Goal: Transaction & Acquisition: Subscribe to service/newsletter

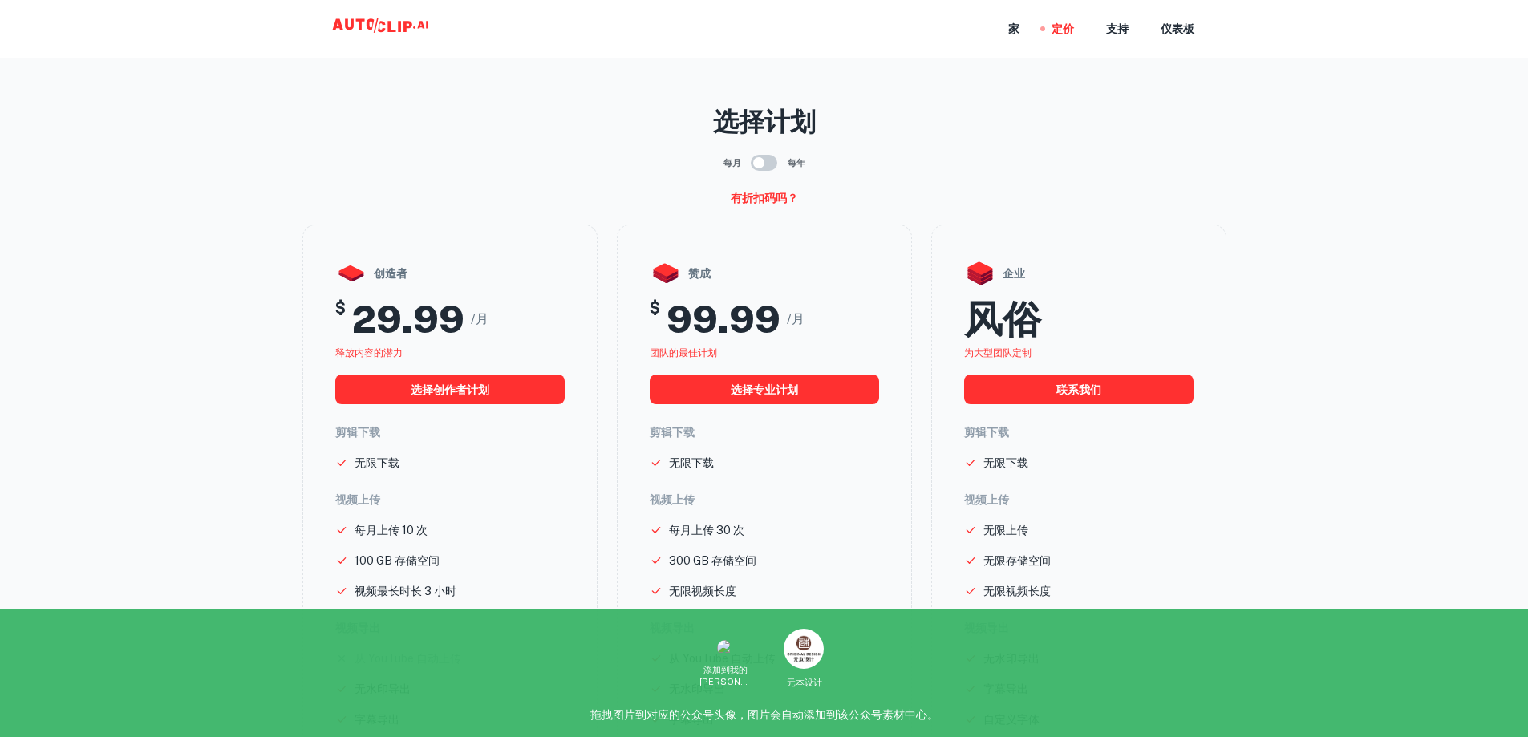
click at [393, 12] on div "家 定价 支持 仪表板" at bounding box center [764, 29] width 962 height 58
click at [381, 22] on icon at bounding box center [381, 26] width 7 height 11
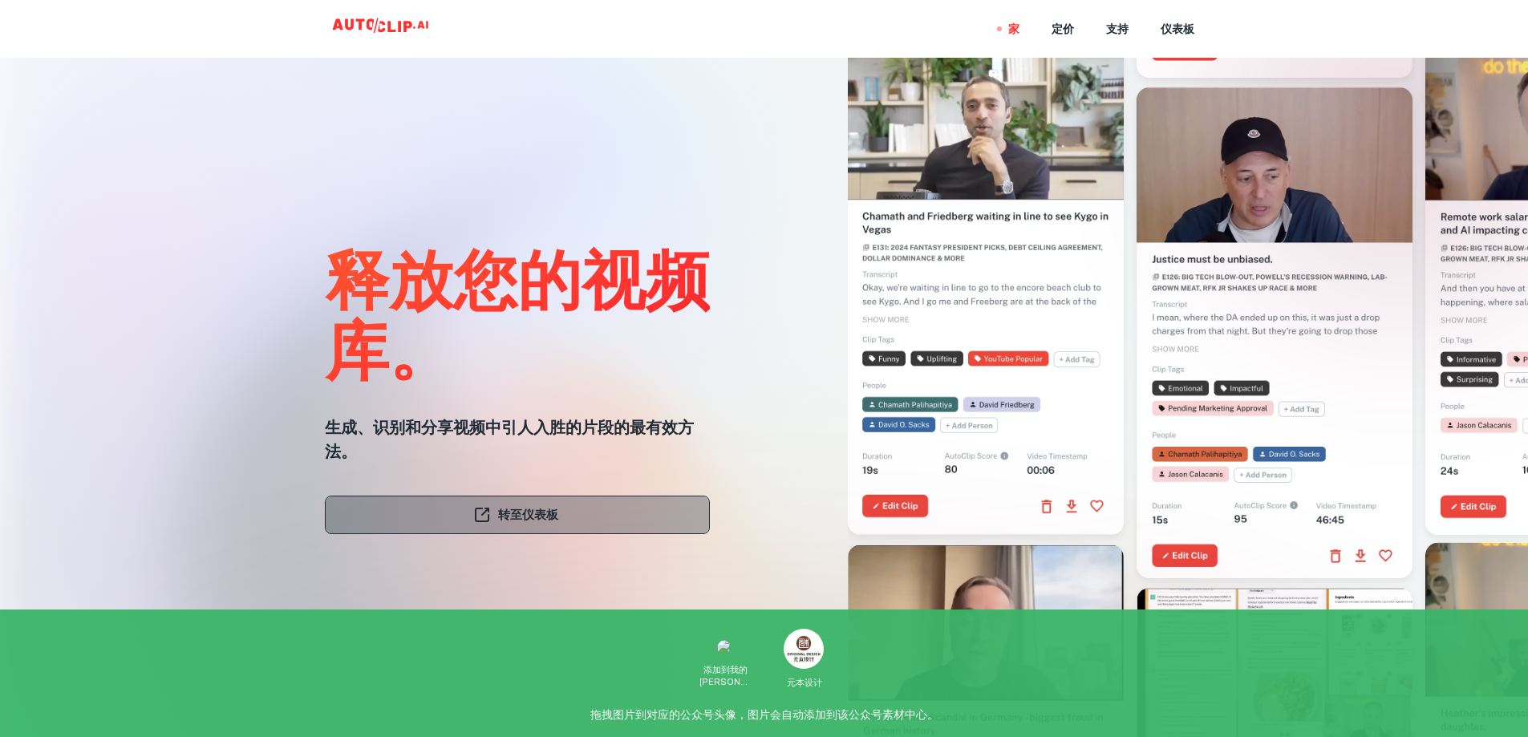
click at [541, 513] on font "转至仪表板" at bounding box center [528, 515] width 60 height 14
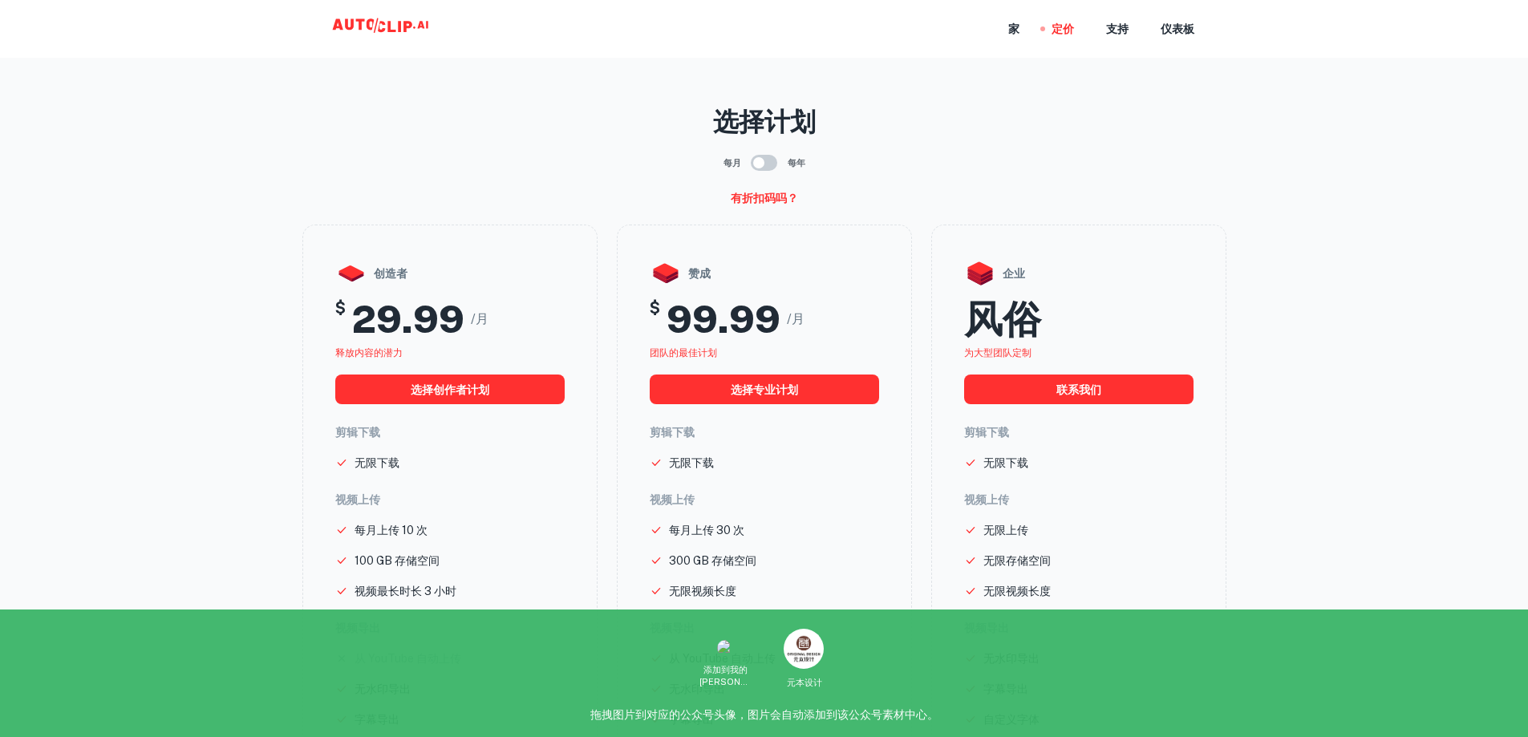
click at [1280, 265] on main "选择计划 每月 每年 有折扣码吗？ 创造者 $ 29.99 /月 释放内容的潜力 选择创作者计划 剪辑下载 无限下载 视频上传 每月上传 10 次 100 G…" at bounding box center [764, 523] width 1528 height 1021
click at [353, 23] on icon at bounding box center [353, 23] width 42 height 11
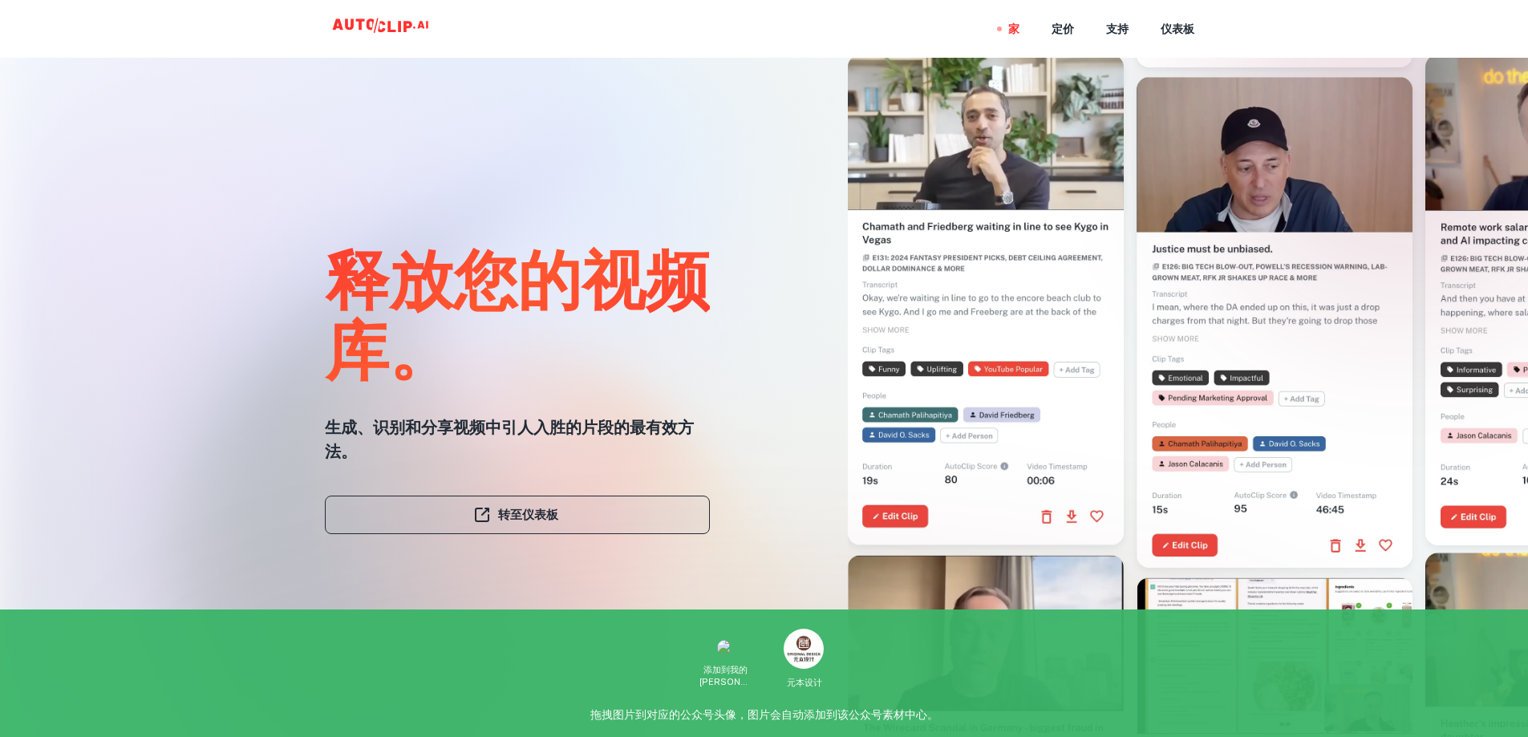
click at [437, 513] on link "转至仪表板" at bounding box center [517, 515] width 385 height 38
